Goal: Find specific page/section

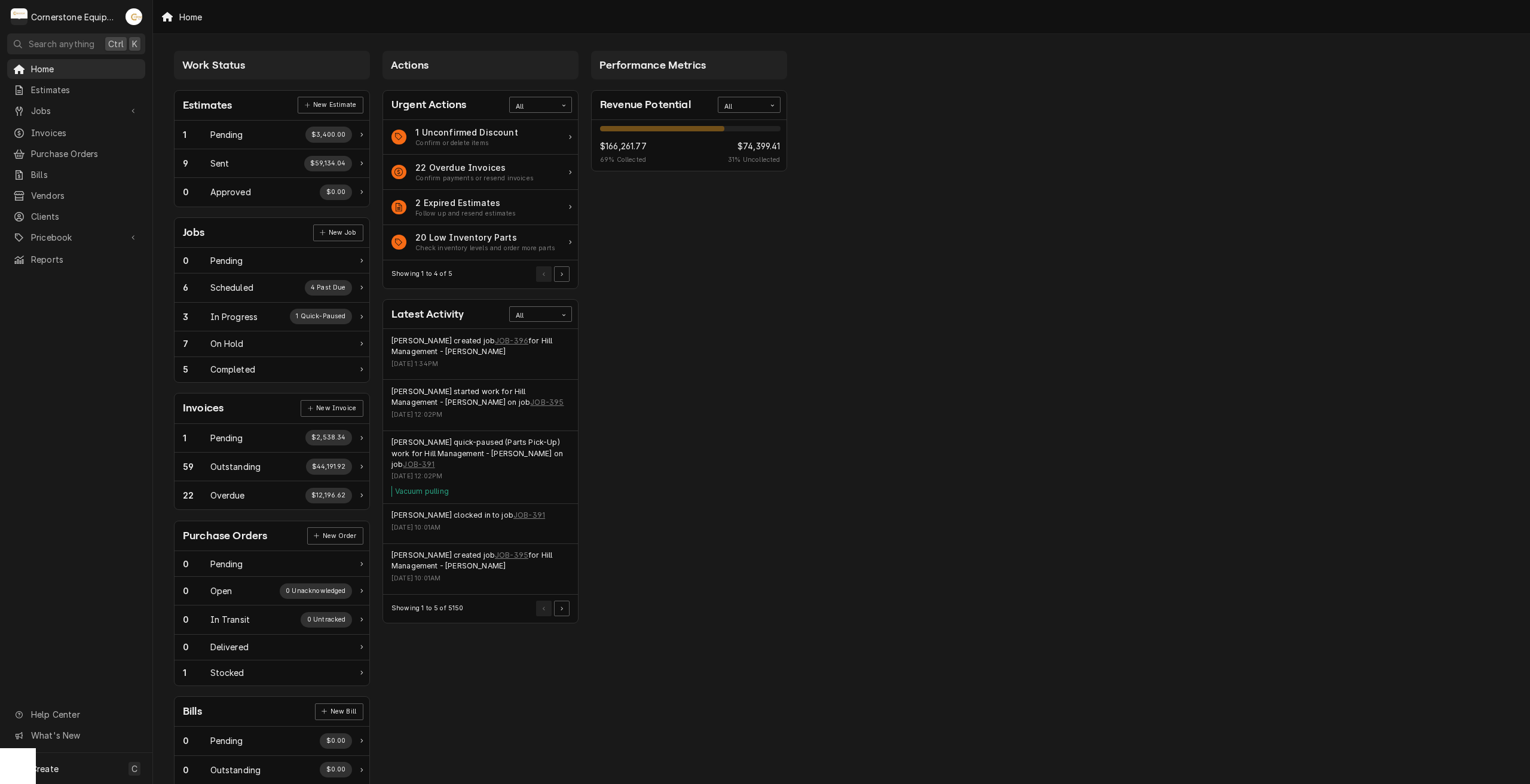
click at [980, 256] on div "Work Status Estimates New Estimate 1 Pending $3,400.00 9 Sent $59,134.04 0 Appr…" at bounding box center [841, 434] width 1377 height 800
click at [857, 240] on div "Work Status Estimates New Estimate 1 Pending $3,400.00 9 Sent $59,134.04 0 Appr…" at bounding box center [841, 434] width 1377 height 800
click at [47, 253] on span "Reports" at bounding box center [85, 259] width 108 height 13
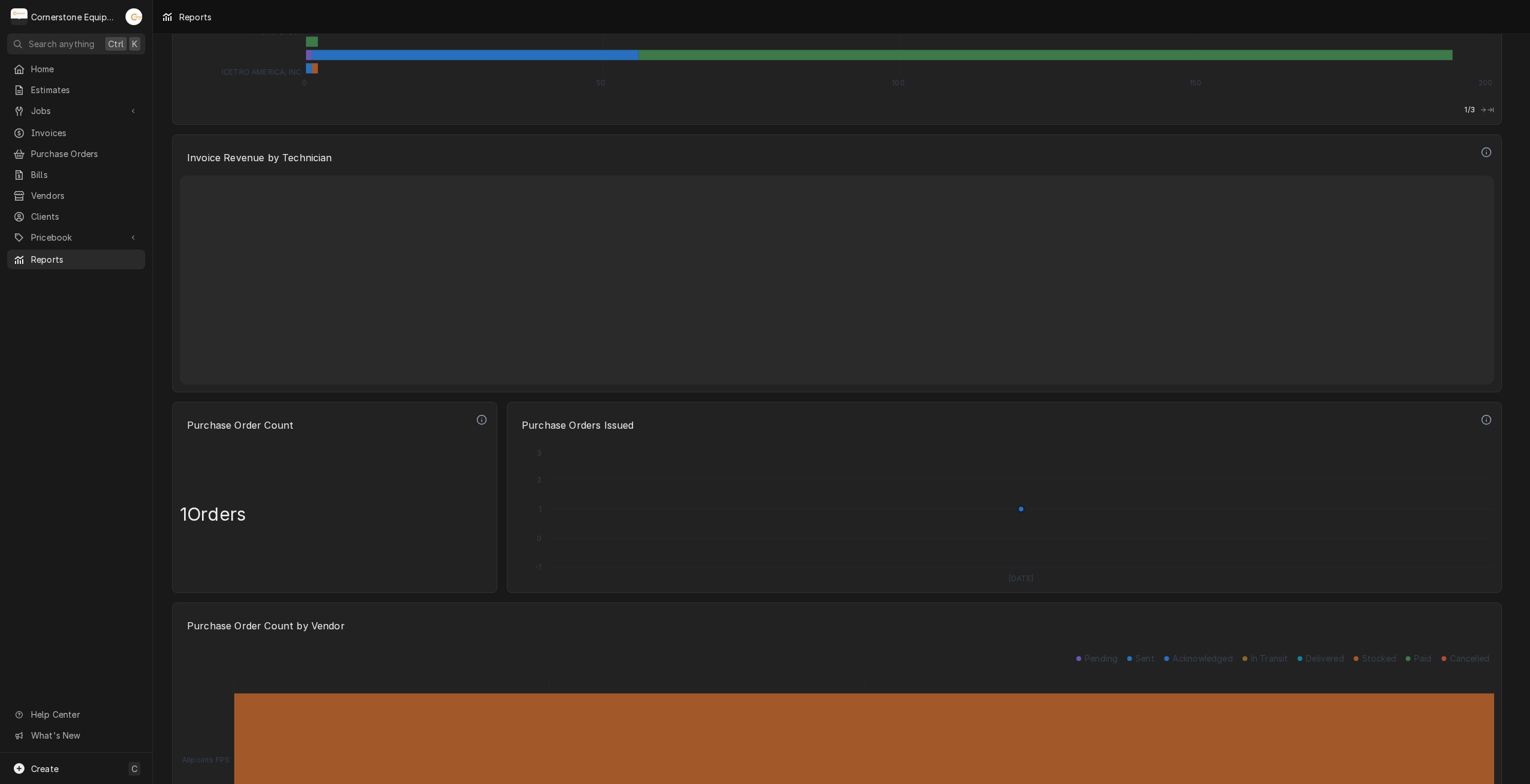
scroll to position [2723, 0]
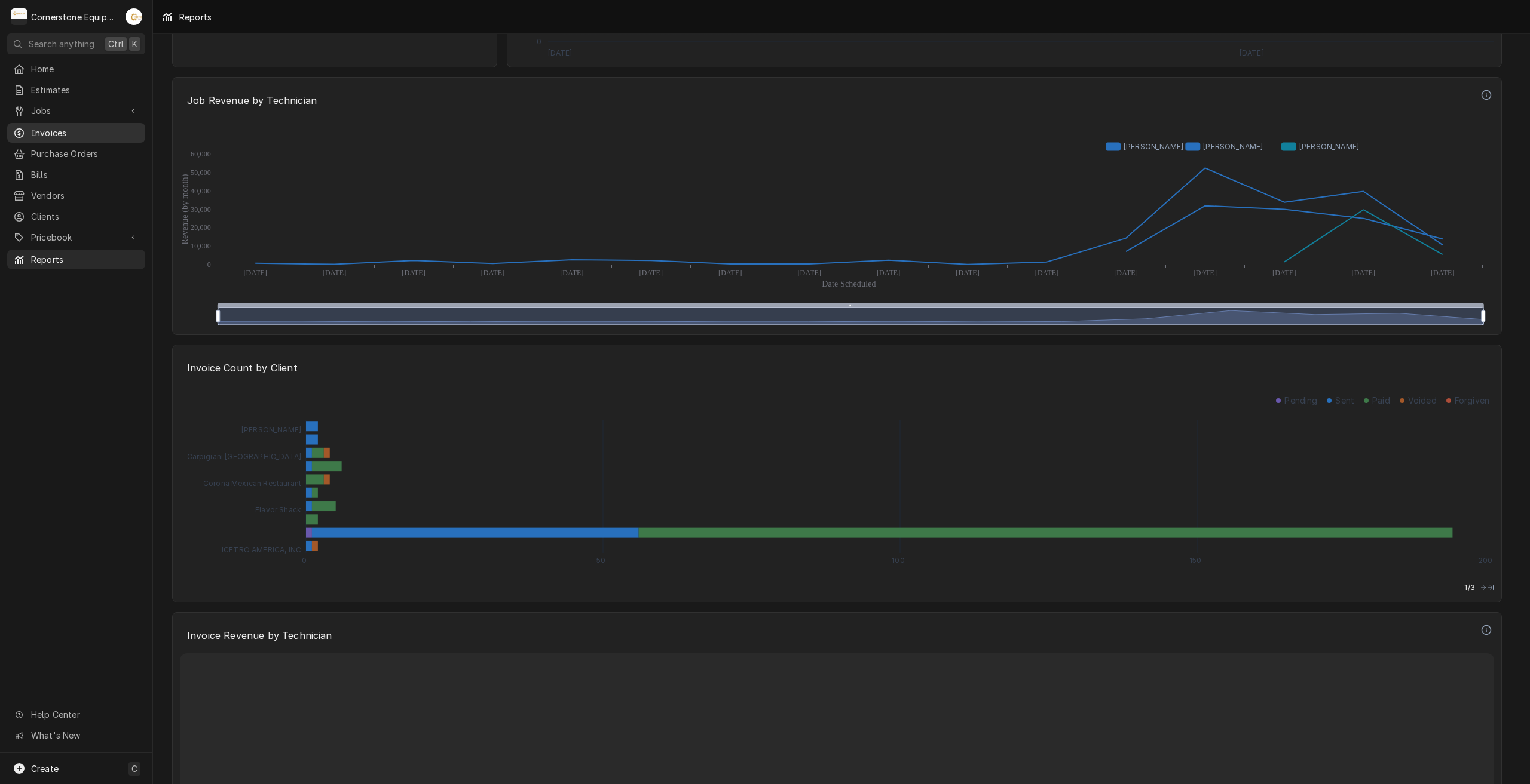
click at [53, 127] on span "Invoices" at bounding box center [85, 133] width 108 height 13
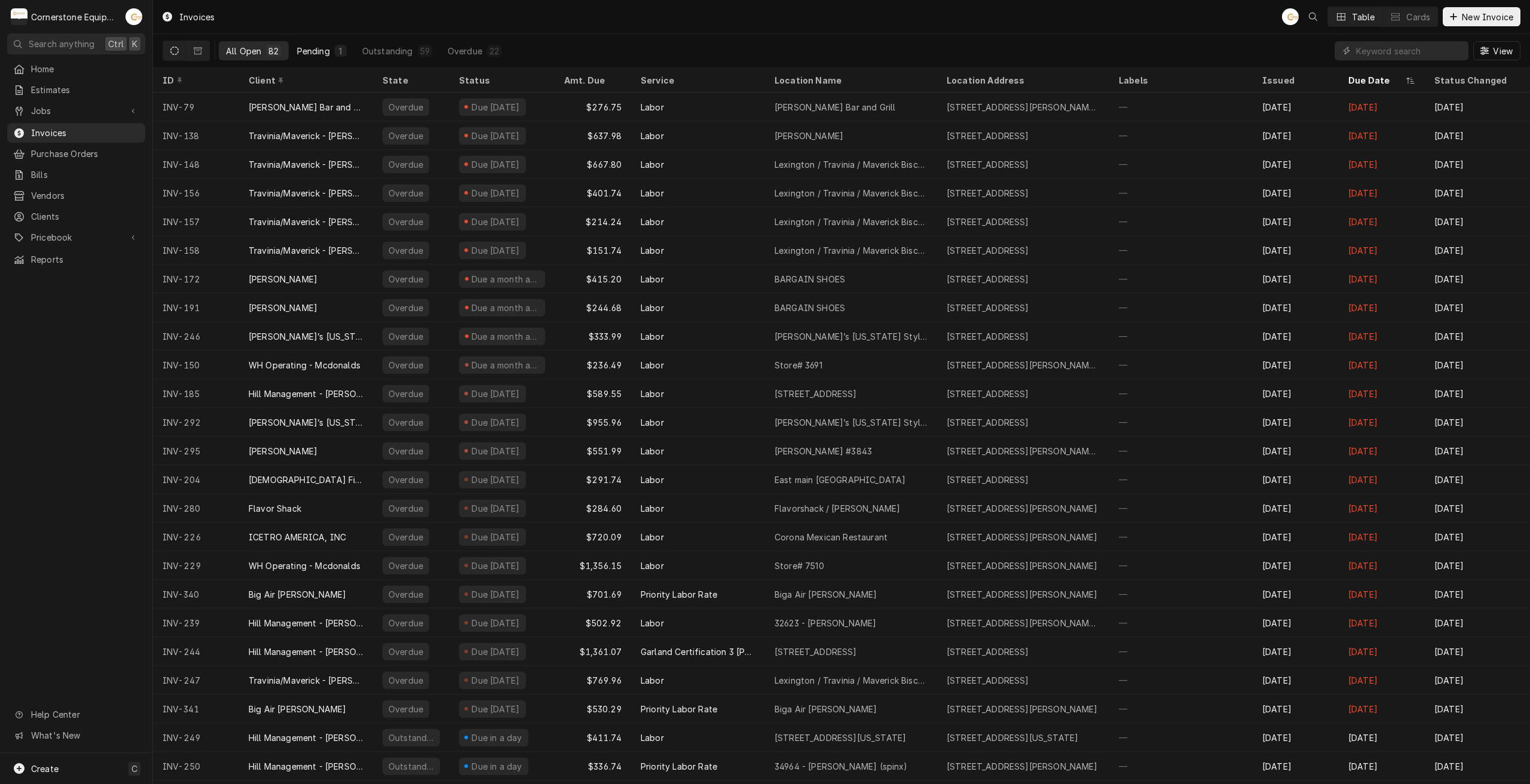
click at [314, 48] on div "Pending" at bounding box center [313, 51] width 33 height 13
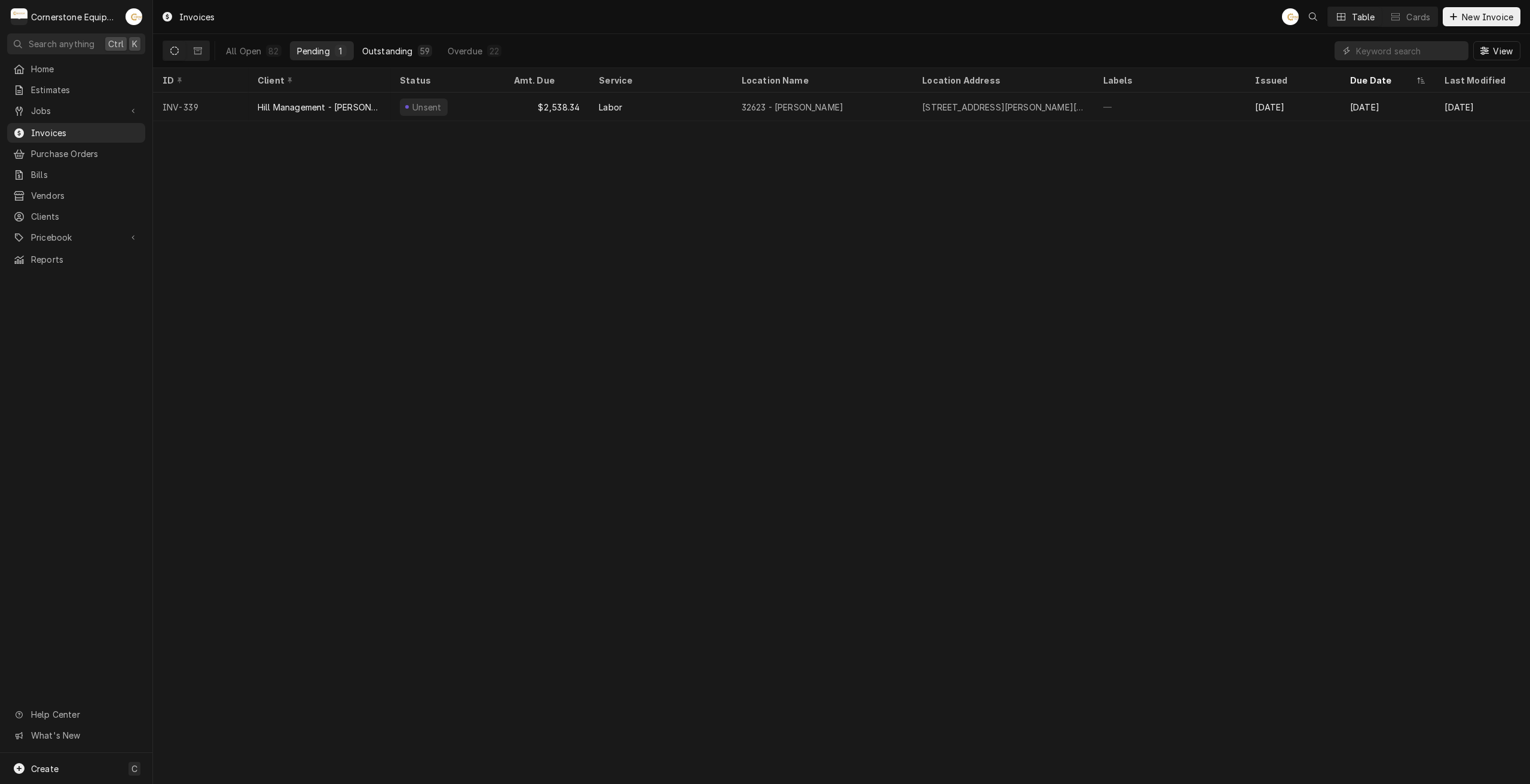
click at [400, 50] on div "Outstanding" at bounding box center [388, 51] width 51 height 13
